Goal: Information Seeking & Learning: Learn about a topic

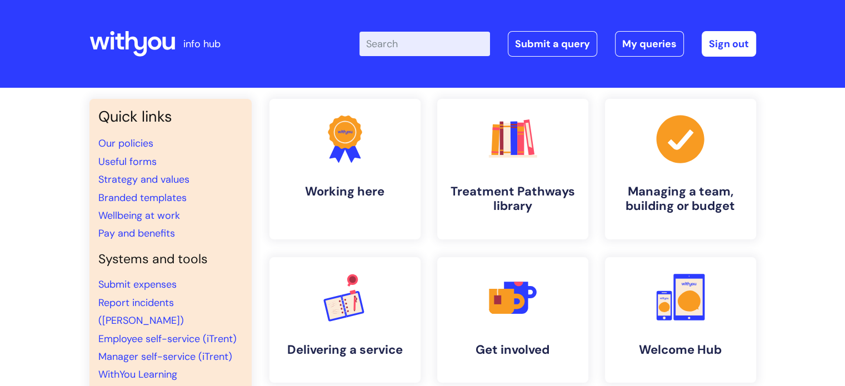
scroll to position [56, 0]
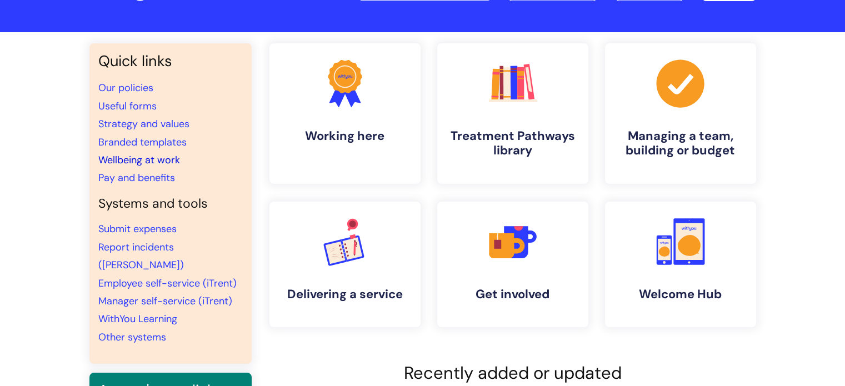
click at [134, 154] on link "Wellbeing at work" at bounding box center [139, 159] width 82 height 13
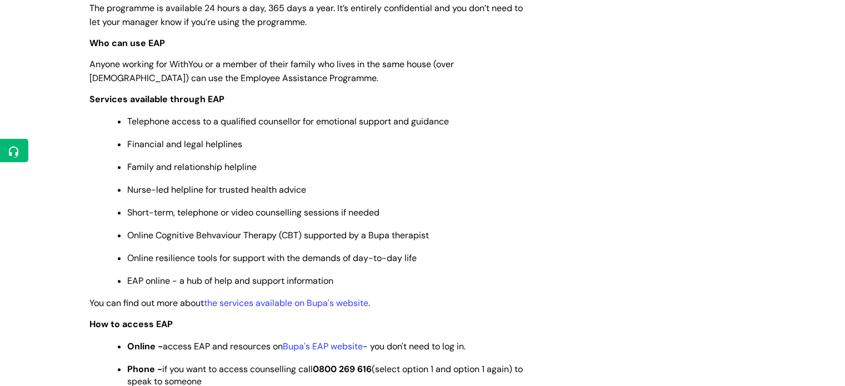
scroll to position [555, 0]
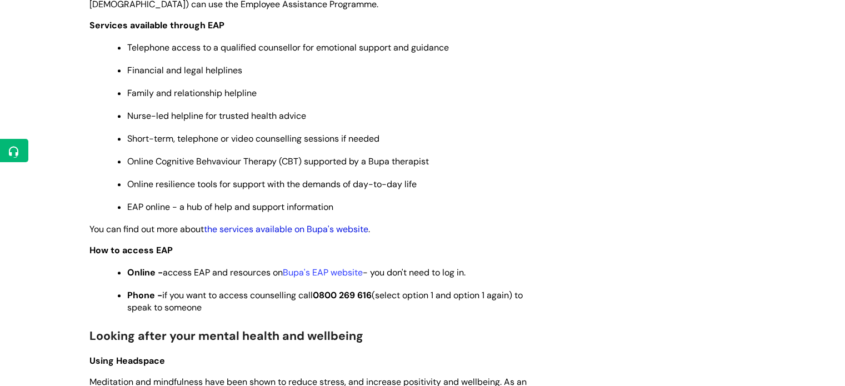
click at [328, 232] on link "the services available on Bupa's website" at bounding box center [286, 229] width 164 height 12
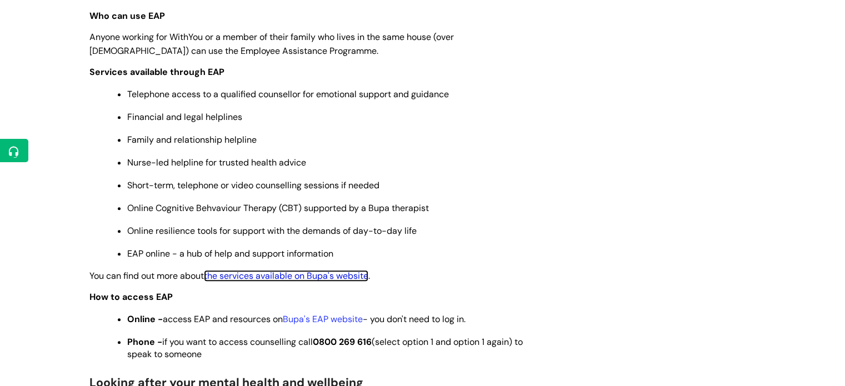
scroll to position [444, 0]
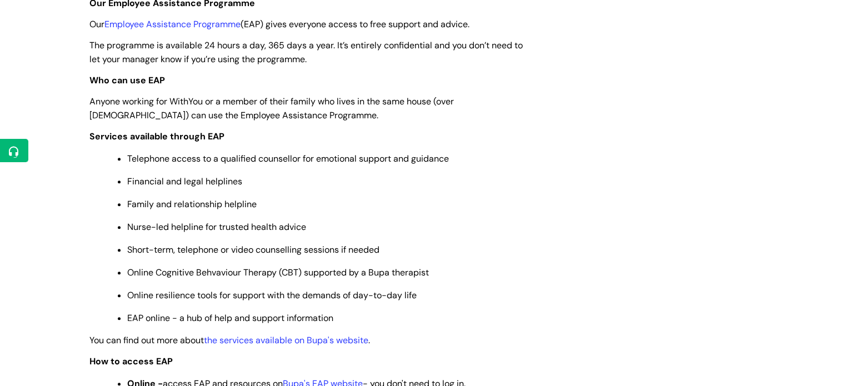
click at [199, 17] on p "Our Employee Assistance Programme (EAP) gives everyone access to free support a…" at bounding box center [308, 24] width 439 height 14
click at [200, 25] on link "Employee Assistance Programme" at bounding box center [172, 24] width 136 height 12
